Goal: Transaction & Acquisition: Book appointment/travel/reservation

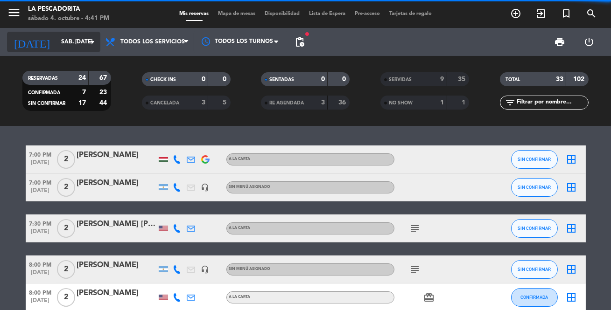
click at [90, 40] on icon "arrow_drop_down" at bounding box center [92, 41] width 11 height 11
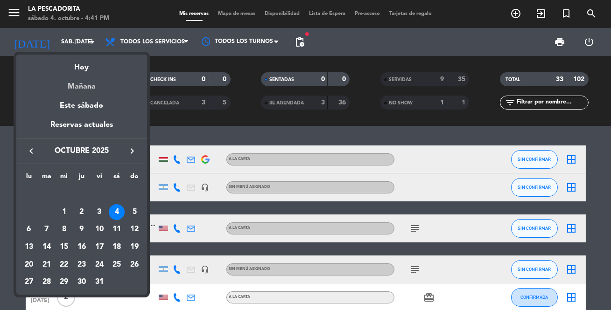
click at [87, 85] on div "Mañana" at bounding box center [81, 83] width 131 height 19
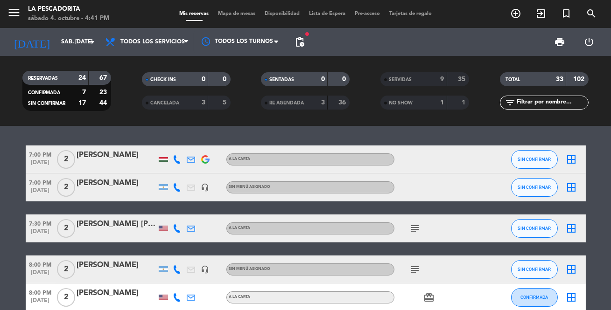
type input "dom. [DATE]"
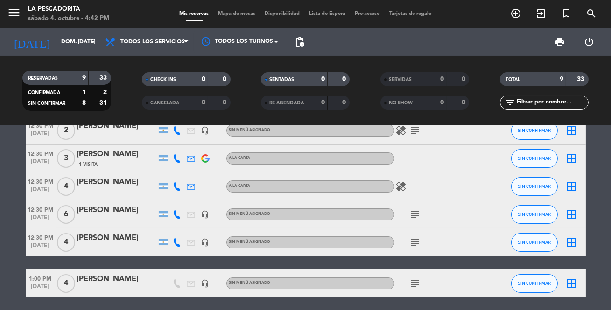
scroll to position [42, 0]
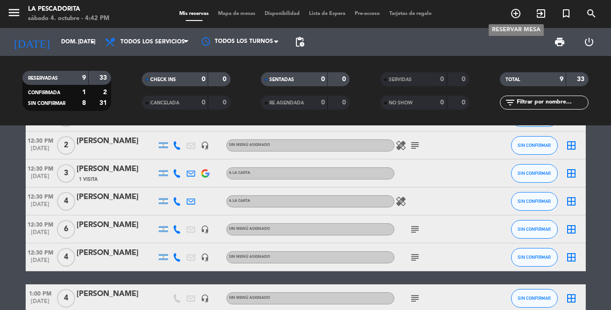
click at [510, 12] on icon "add_circle_outline" at bounding box center [515, 13] width 11 height 11
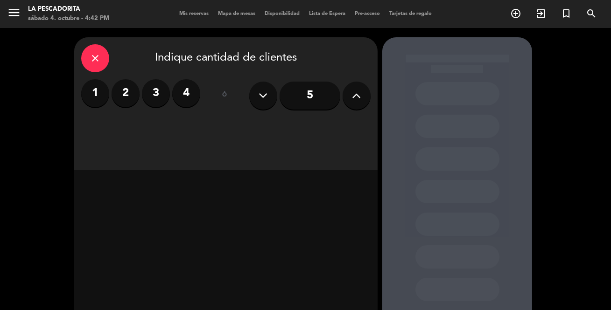
click at [307, 94] on input "5" at bounding box center [310, 96] width 61 height 28
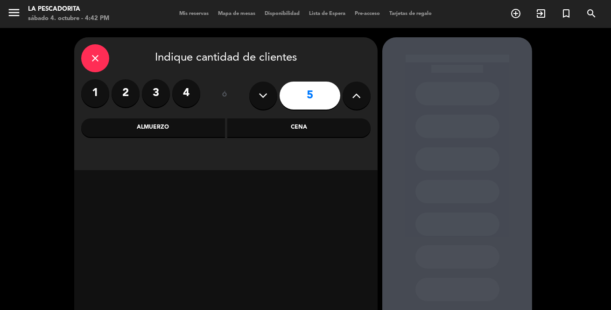
click at [166, 126] on div "Almuerzo" at bounding box center [153, 128] width 144 height 19
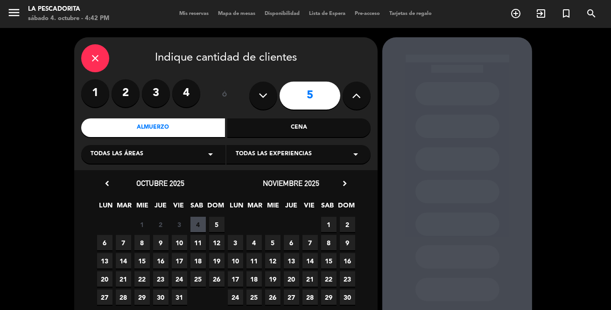
click at [217, 221] on span "5" at bounding box center [216, 224] width 15 height 15
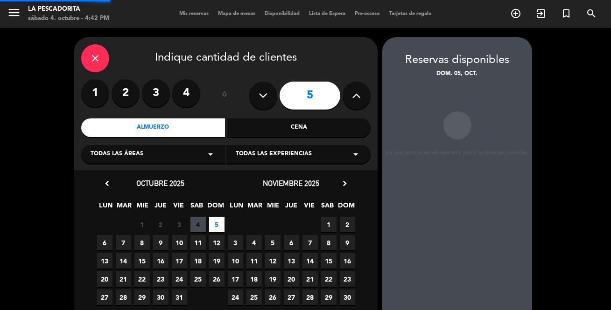
scroll to position [37, 0]
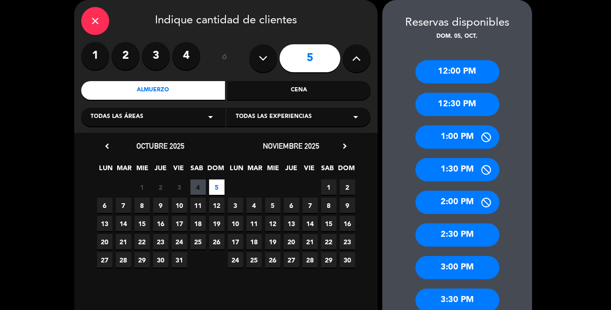
click at [462, 235] on div "2:30 PM" at bounding box center [457, 235] width 84 height 23
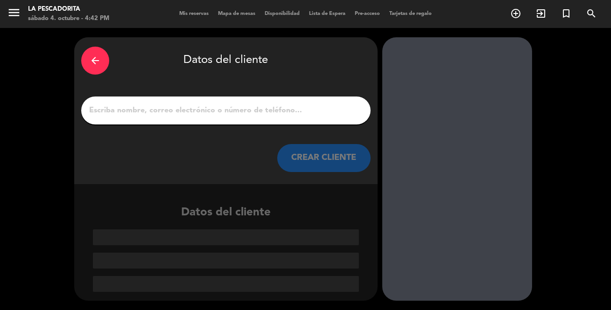
click at [233, 110] on input "1" at bounding box center [225, 110] width 275 height 13
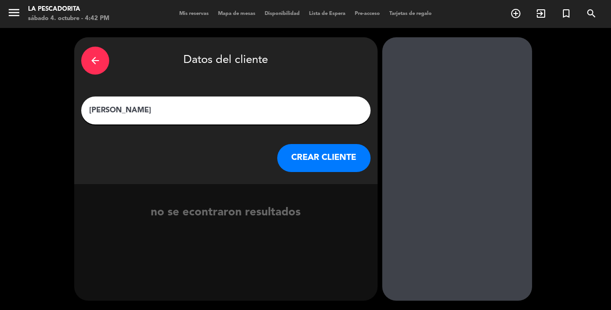
type input "[PERSON_NAME]"
click at [321, 155] on button "CREAR CLIENTE" at bounding box center [323, 158] width 93 height 28
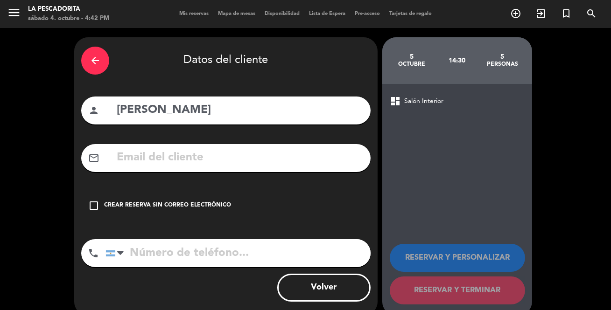
click at [93, 203] on icon "check_box_outline_blank" at bounding box center [93, 205] width 11 height 11
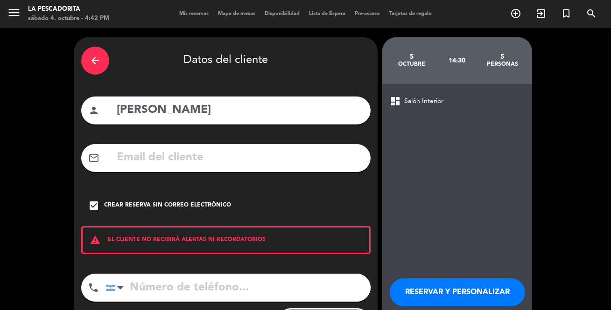
click at [173, 289] on input "tel" at bounding box center [238, 288] width 265 height 28
type input "1162002529"
click at [481, 287] on button "RESERVAR Y PERSONALIZAR" at bounding box center [457, 293] width 135 height 28
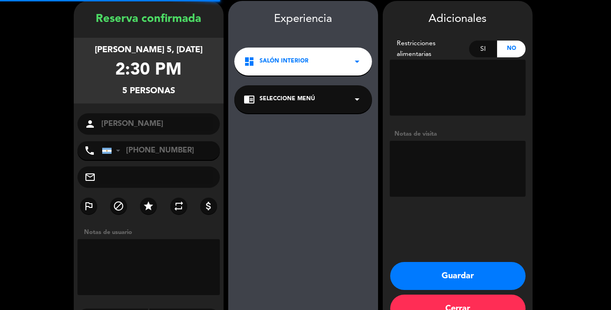
scroll to position [37, 0]
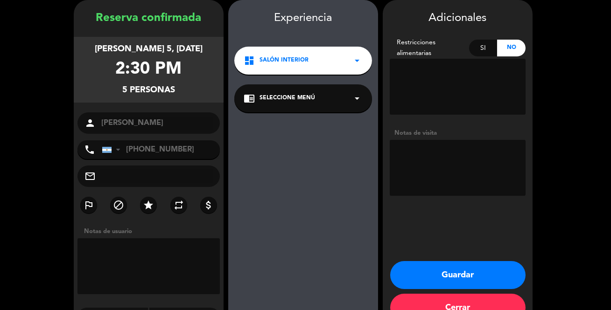
click at [429, 154] on textarea at bounding box center [458, 168] width 136 height 56
type textarea "ADENTRO"
click at [482, 266] on button "Guardar" at bounding box center [457, 275] width 135 height 28
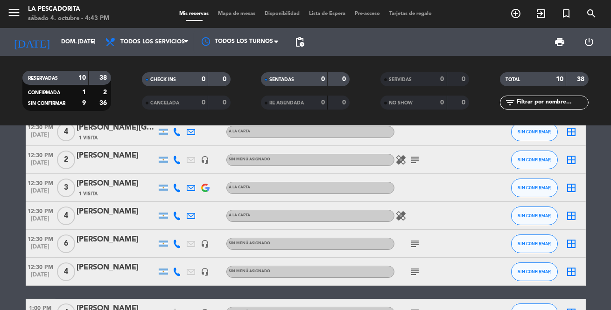
scroll to position [42, 0]
